Goal: Information Seeking & Learning: Learn about a topic

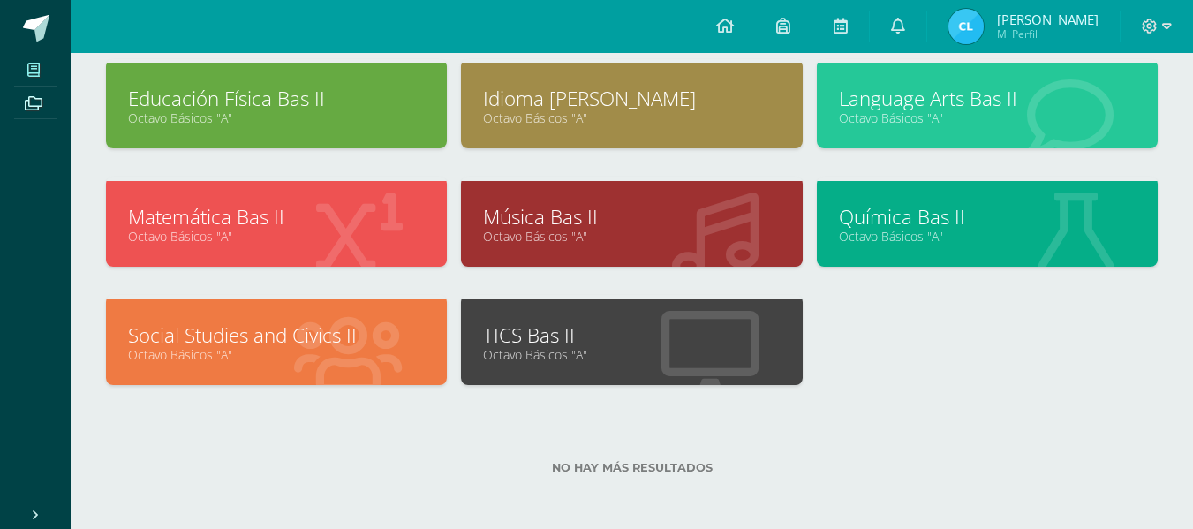
scroll to position [348, 0]
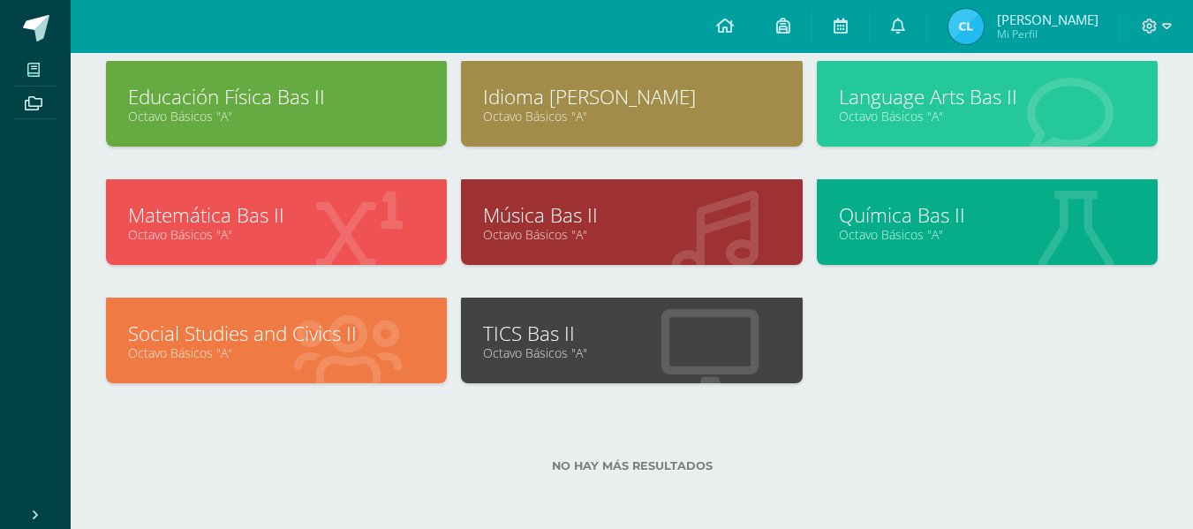
click at [257, 342] on link "Social Studies and Civics II" at bounding box center [276, 333] width 297 height 27
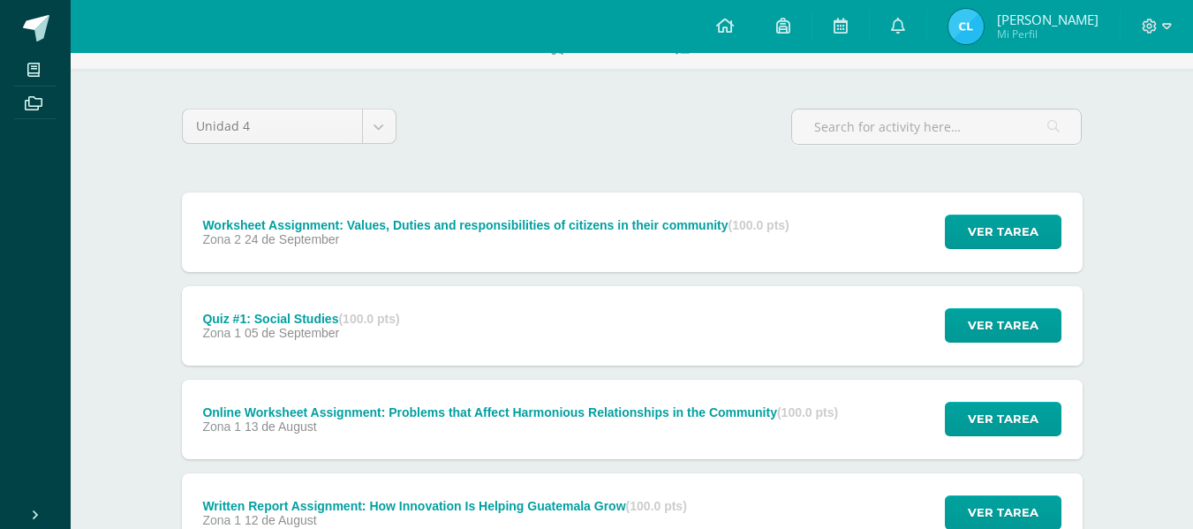
scroll to position [107, 0]
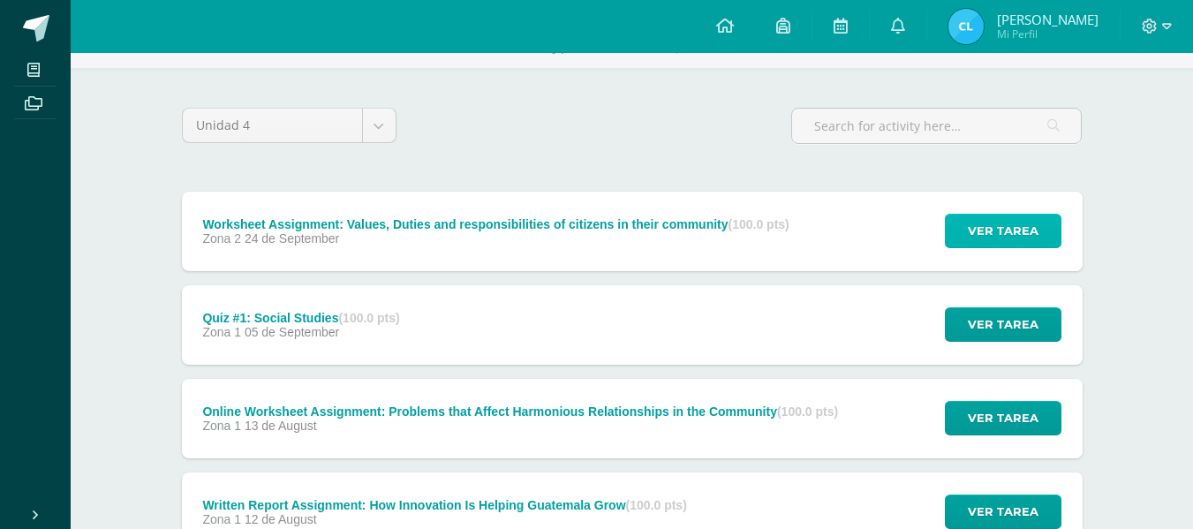
click at [996, 222] on span "Ver tarea" at bounding box center [1003, 231] width 71 height 33
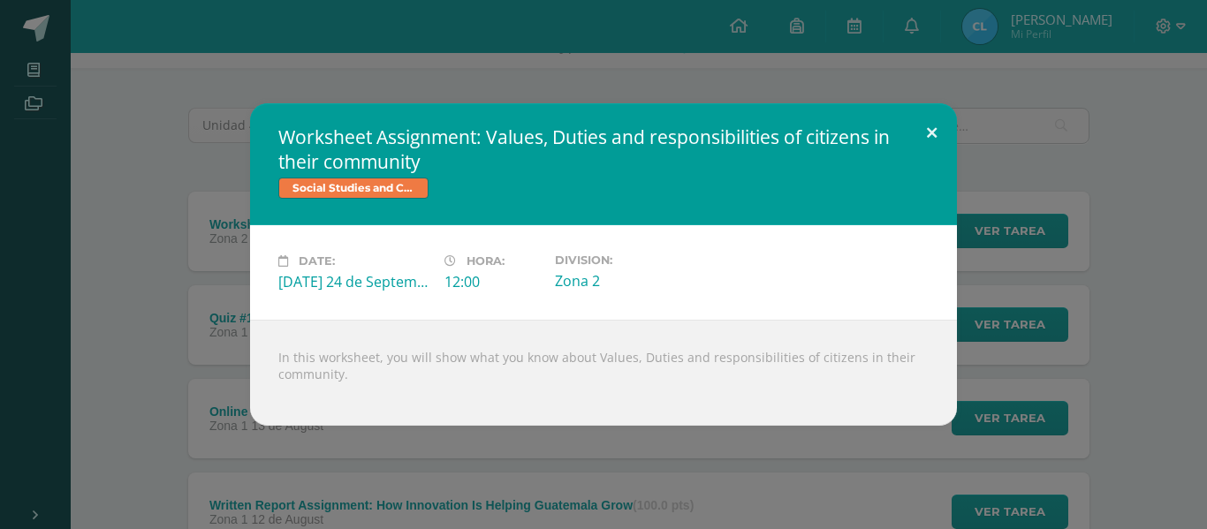
click at [928, 139] on button at bounding box center [931, 133] width 50 height 60
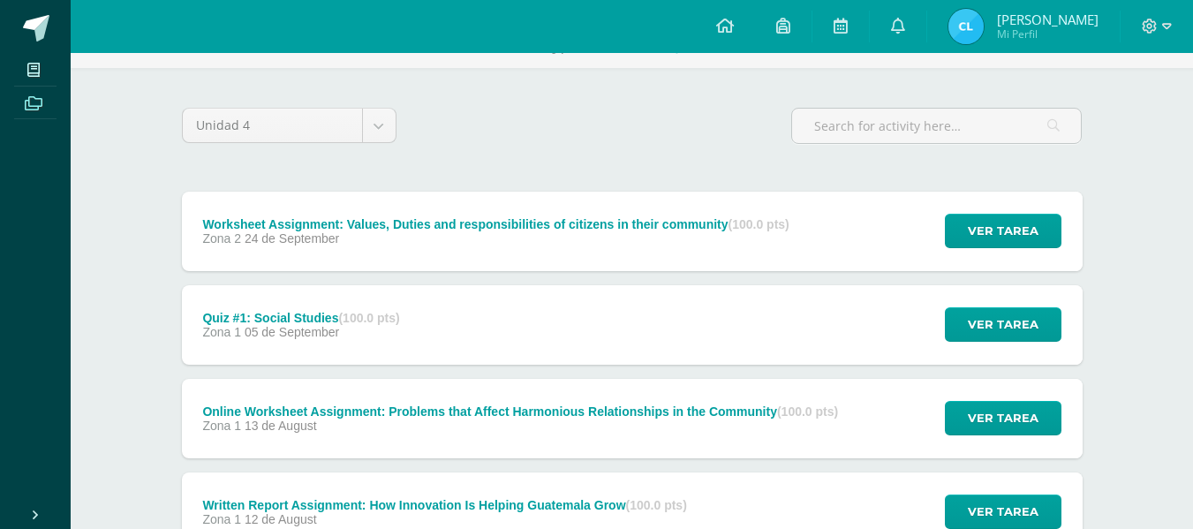
click at [31, 106] on icon at bounding box center [34, 103] width 18 height 14
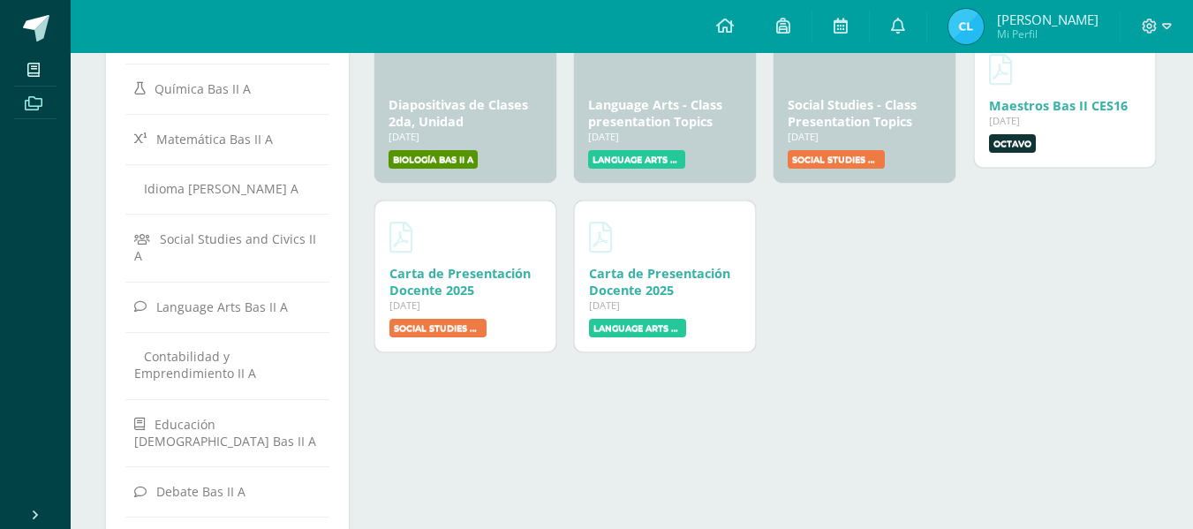
scroll to position [239, 0]
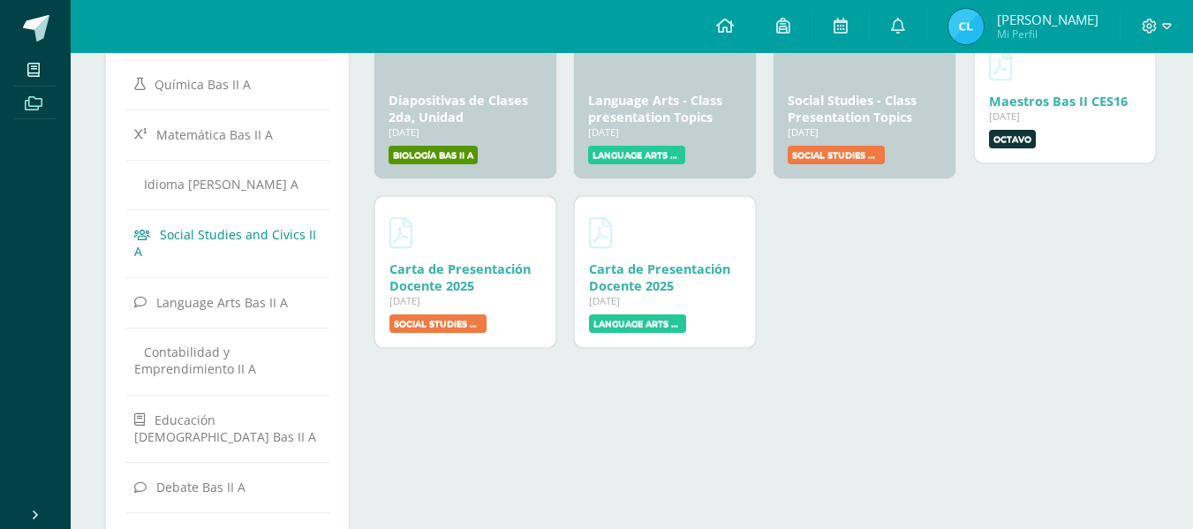
click at [233, 231] on span "Social Studies and Civics II A" at bounding box center [225, 243] width 182 height 34
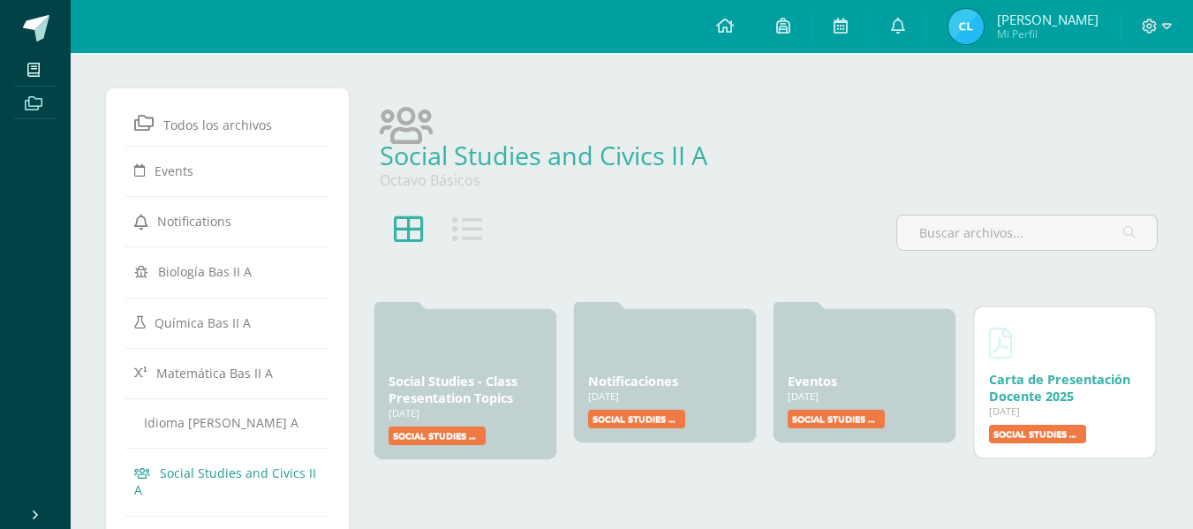
click at [1026, 398] on link "Carta de Presentación Docente 2025" at bounding box center [1059, 388] width 141 height 34
click at [537, 372] on div "Social Studies - Class Presentation Topics 18 Jan, 2025" at bounding box center [466, 386] width 154 height 34
click at [501, 378] on link "Social Studies - Class Presentation Topics" at bounding box center [453, 386] width 129 height 34
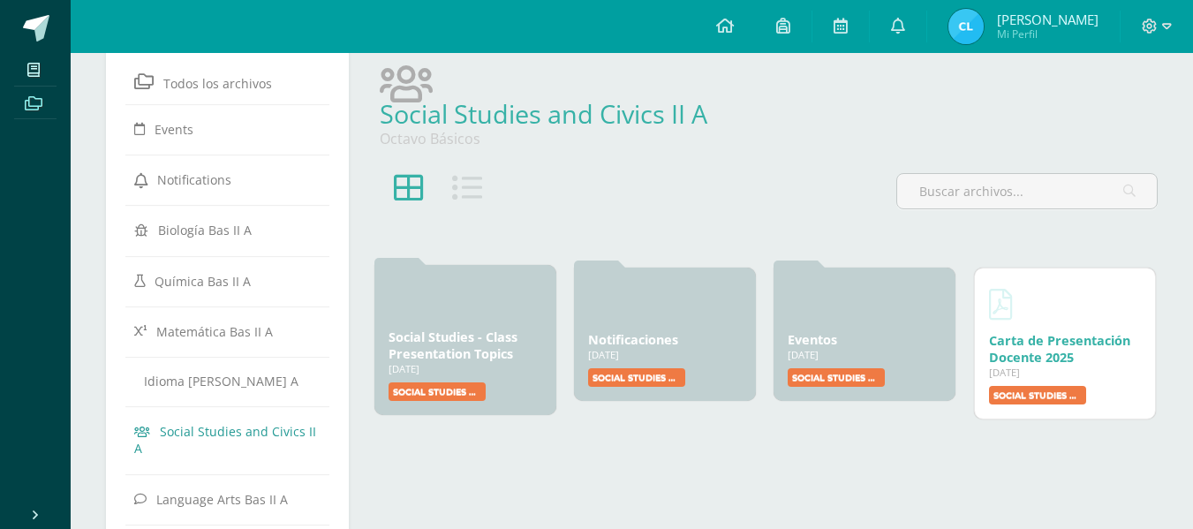
scroll to position [43, 0]
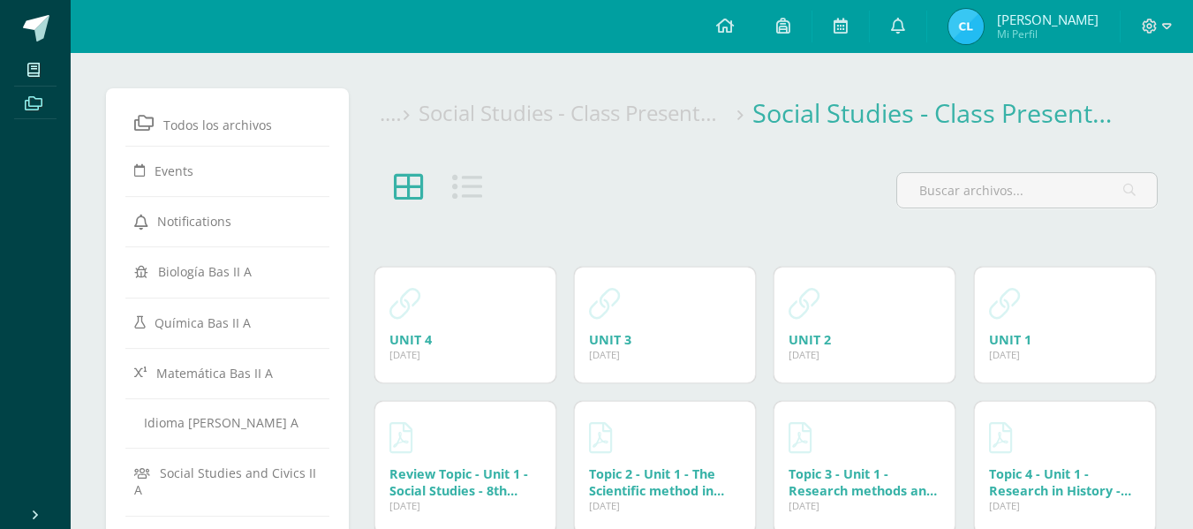
click at [480, 340] on div "UNIT 4 [DATE]" at bounding box center [466, 339] width 152 height 17
drag, startPoint x: 0, startPoint y: 0, endPoint x: 480, endPoint y: 340, distance: 588.0
click at [480, 340] on div "UNIT 4 [DATE]" at bounding box center [466, 337] width 152 height 17
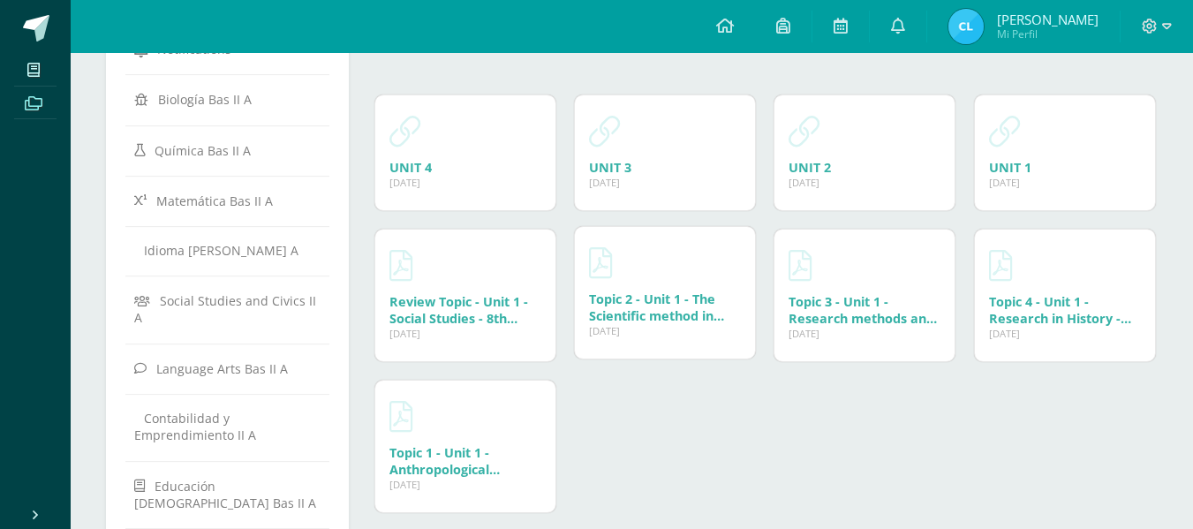
scroll to position [173, 0]
click at [393, 164] on link "UNIT 4" at bounding box center [411, 163] width 42 height 17
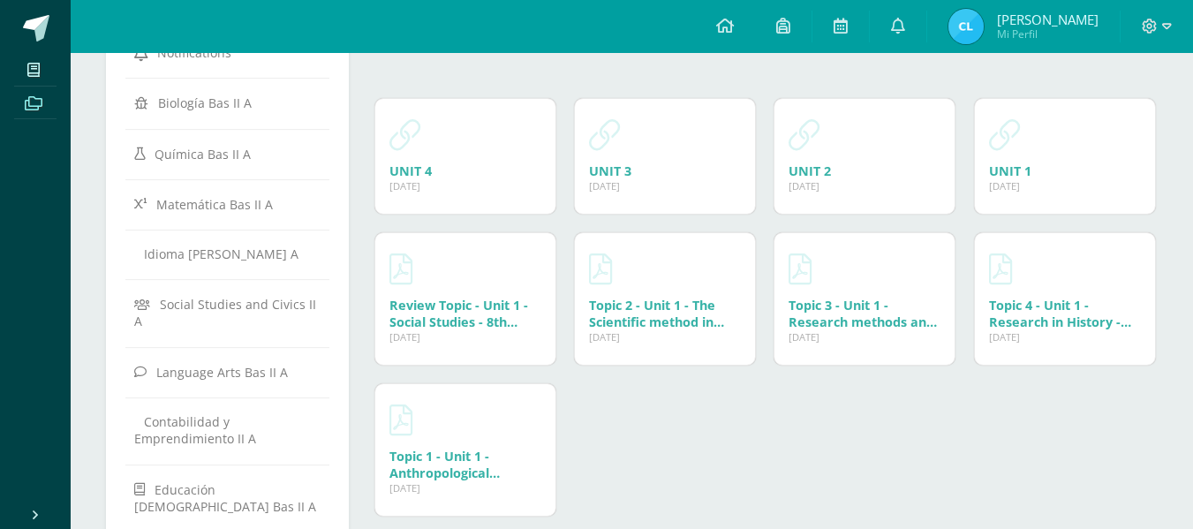
scroll to position [169, 0]
